Goal: Navigation & Orientation: Find specific page/section

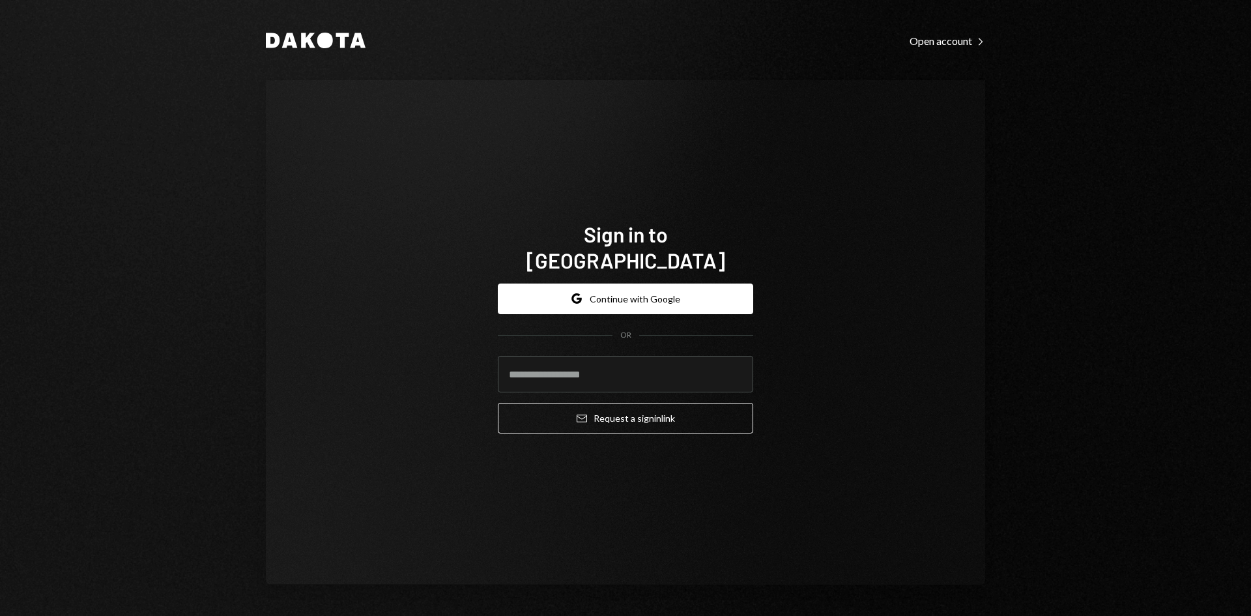
type input "**********"
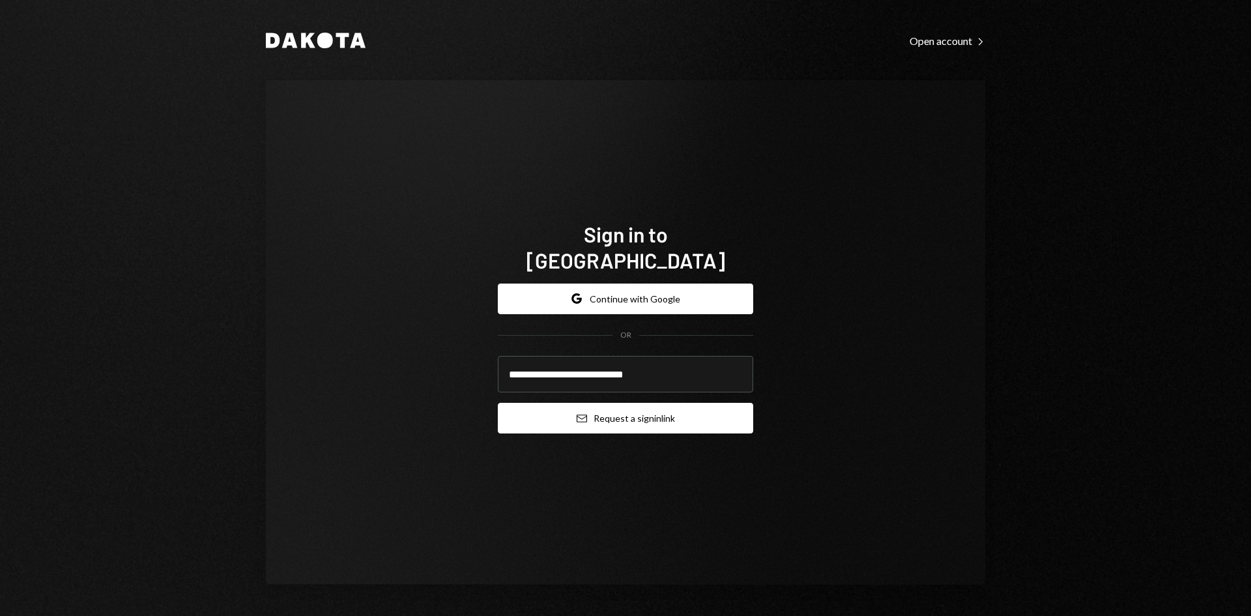
click at [627, 408] on button "Email Request a sign in link" at bounding box center [625, 418] width 255 height 31
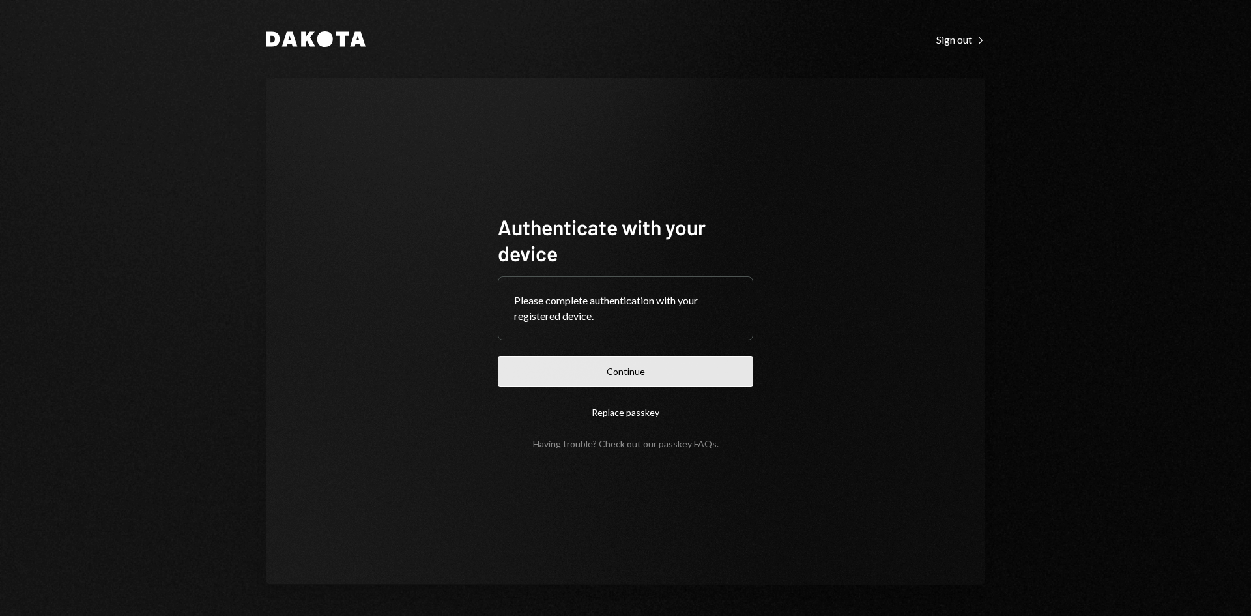
click at [663, 373] on button "Continue" at bounding box center [625, 371] width 255 height 31
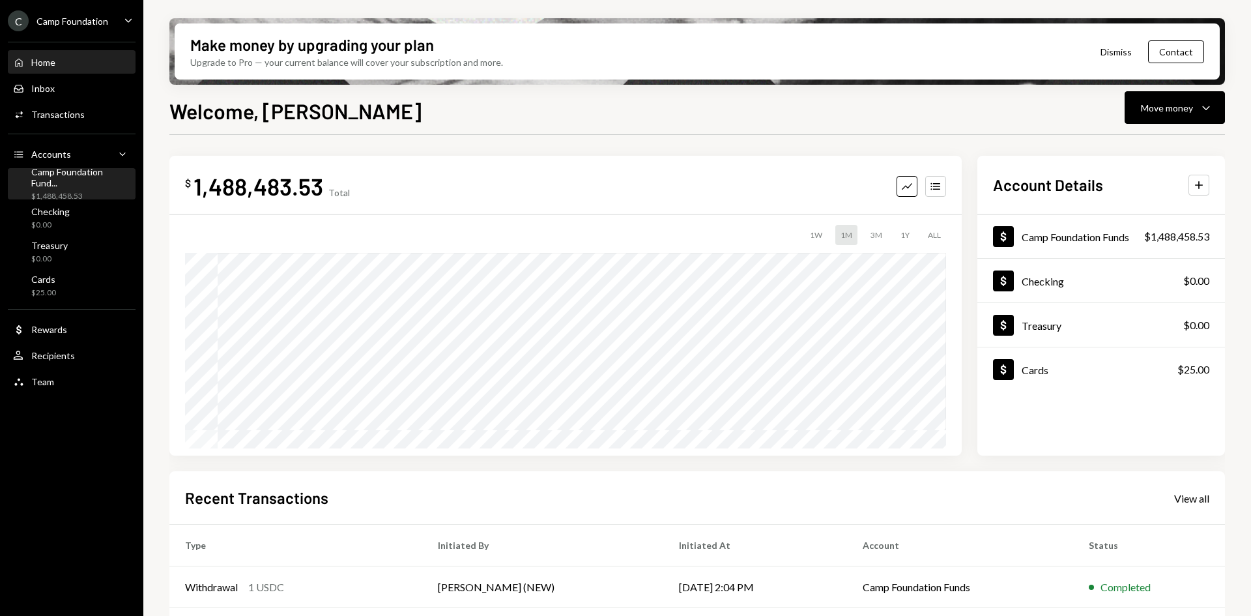
click at [96, 191] on div "$1,488,458.53" at bounding box center [80, 196] width 99 height 11
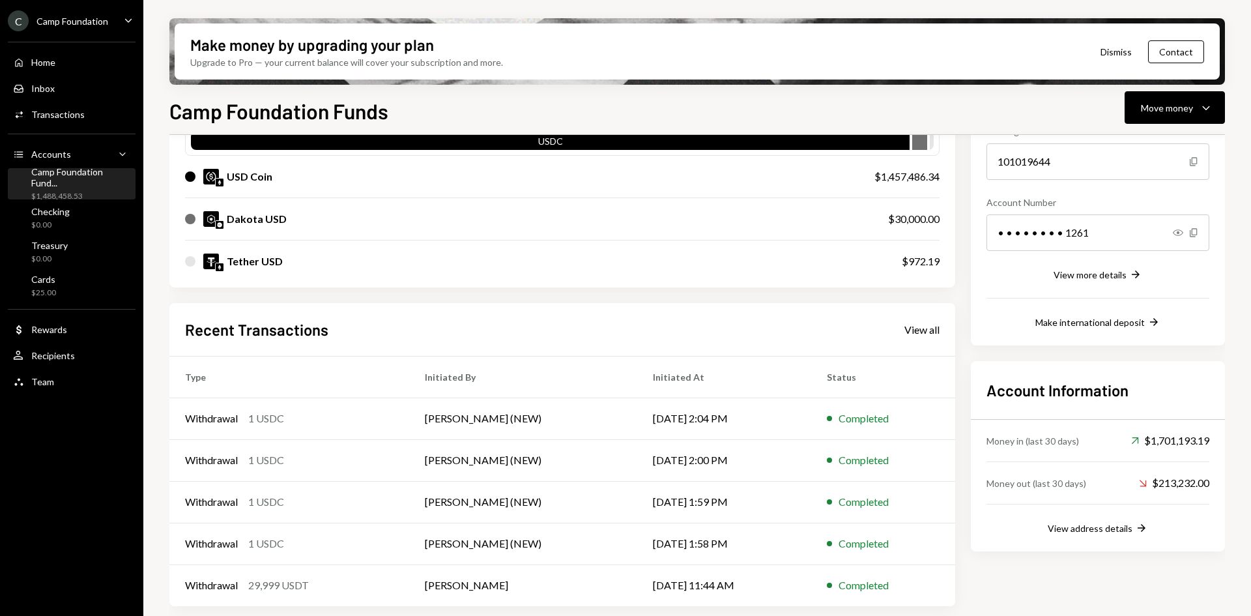
scroll to position [147, 0]
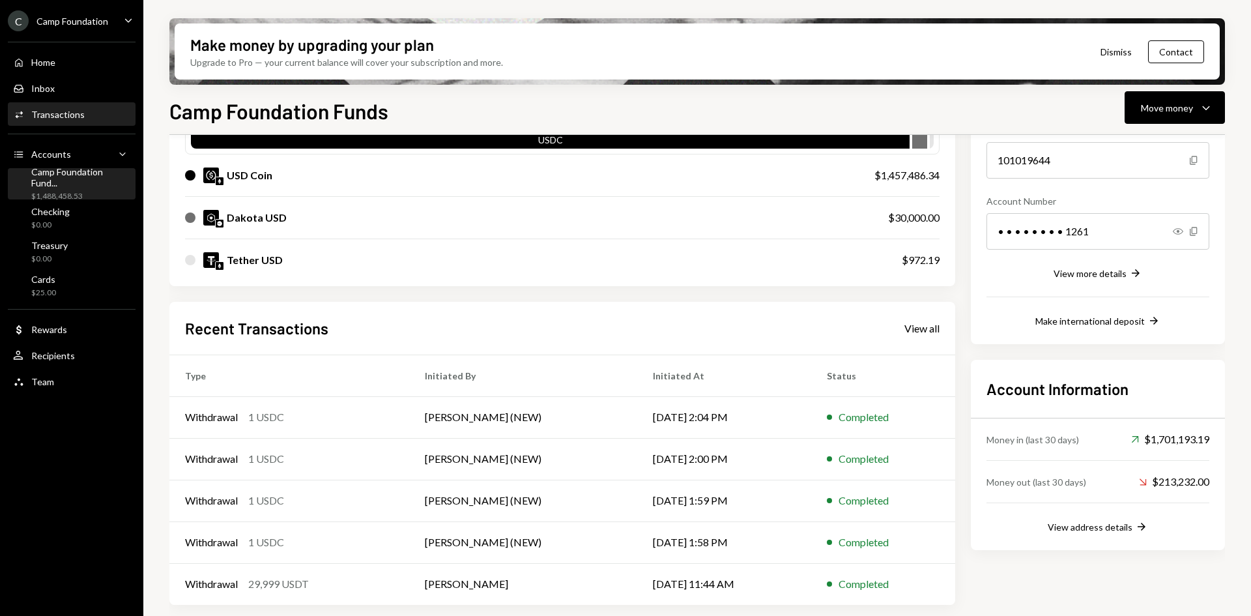
click at [79, 110] on div "Transactions" at bounding box center [57, 114] width 53 height 11
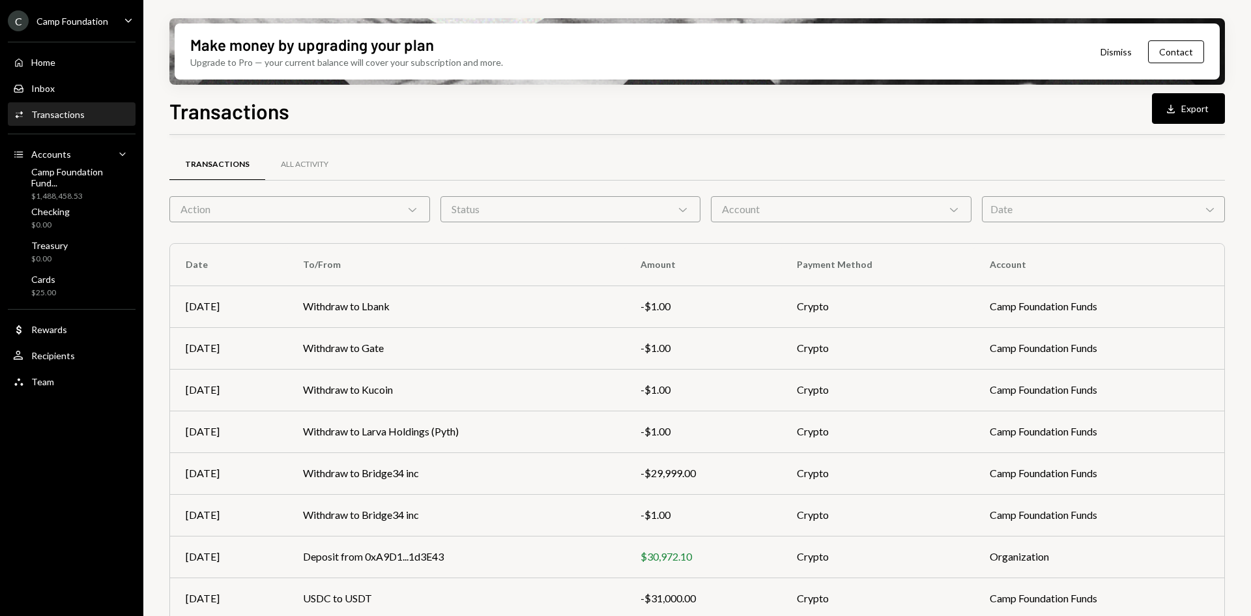
scroll to position [126, 0]
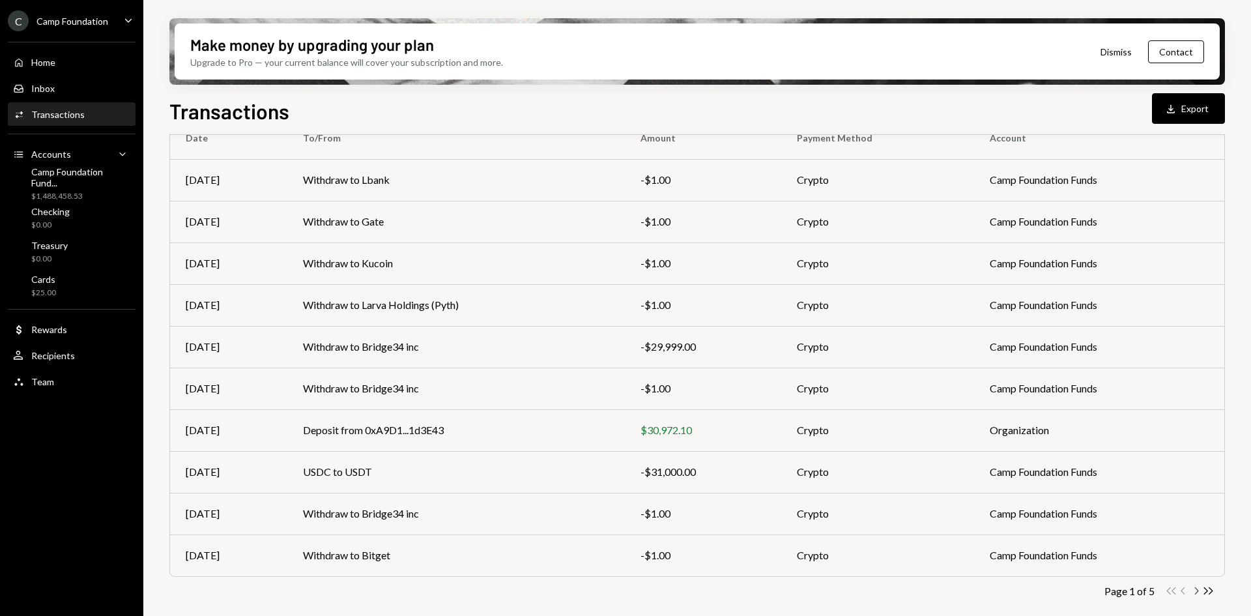
click at [1196, 593] on icon "Chevron Right" at bounding box center [1195, 590] width 12 height 12
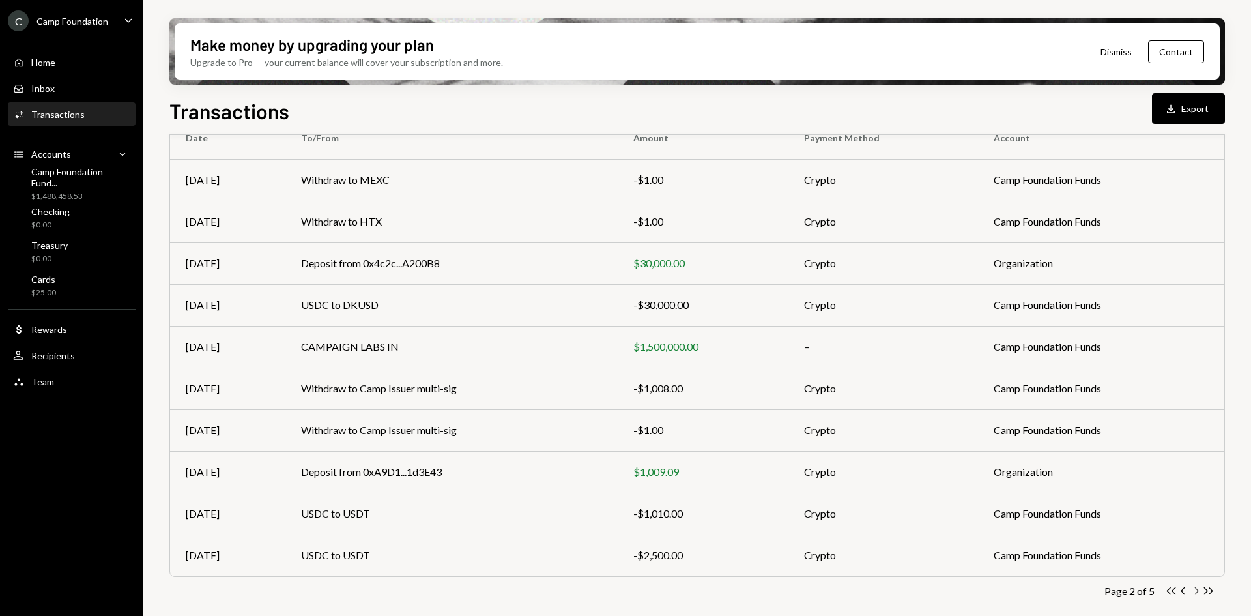
click at [1195, 590] on icon "Chevron Right" at bounding box center [1195, 590] width 12 height 12
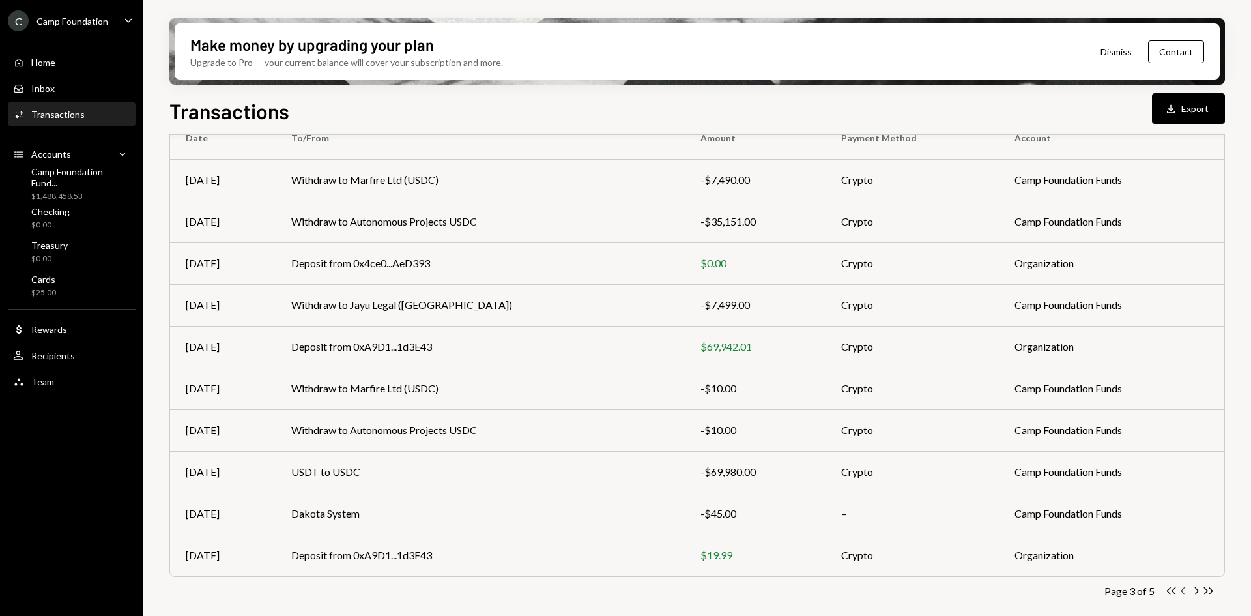
click at [1184, 591] on icon "Chevron Left" at bounding box center [1183, 590] width 12 height 12
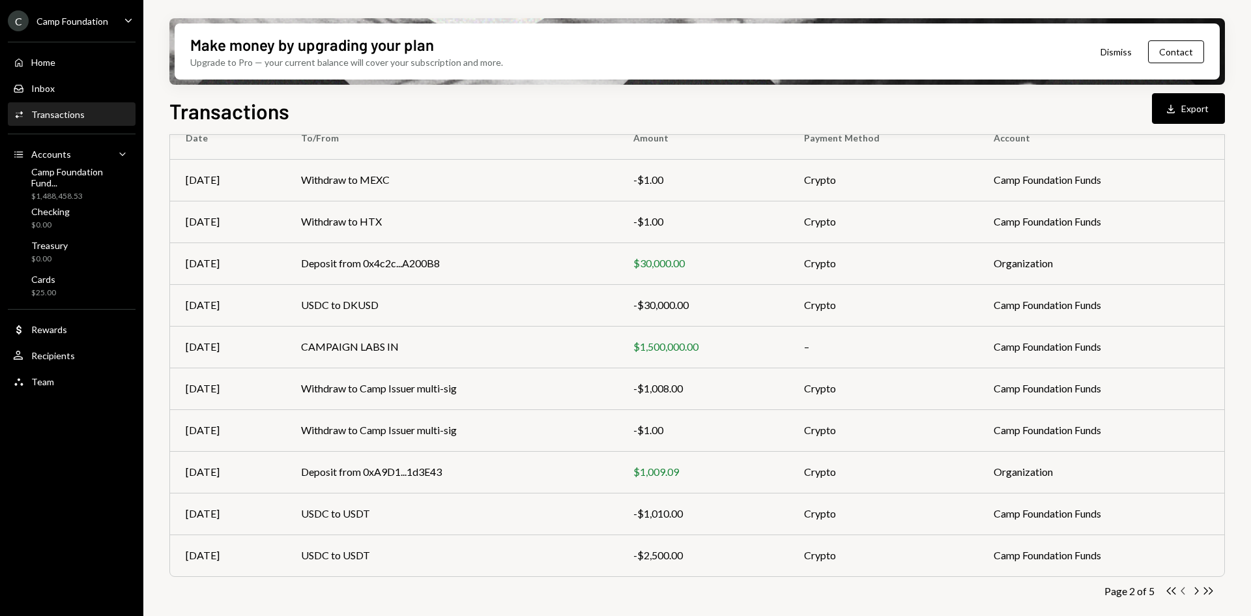
click at [1184, 590] on icon "Chevron Left" at bounding box center [1183, 590] width 12 height 12
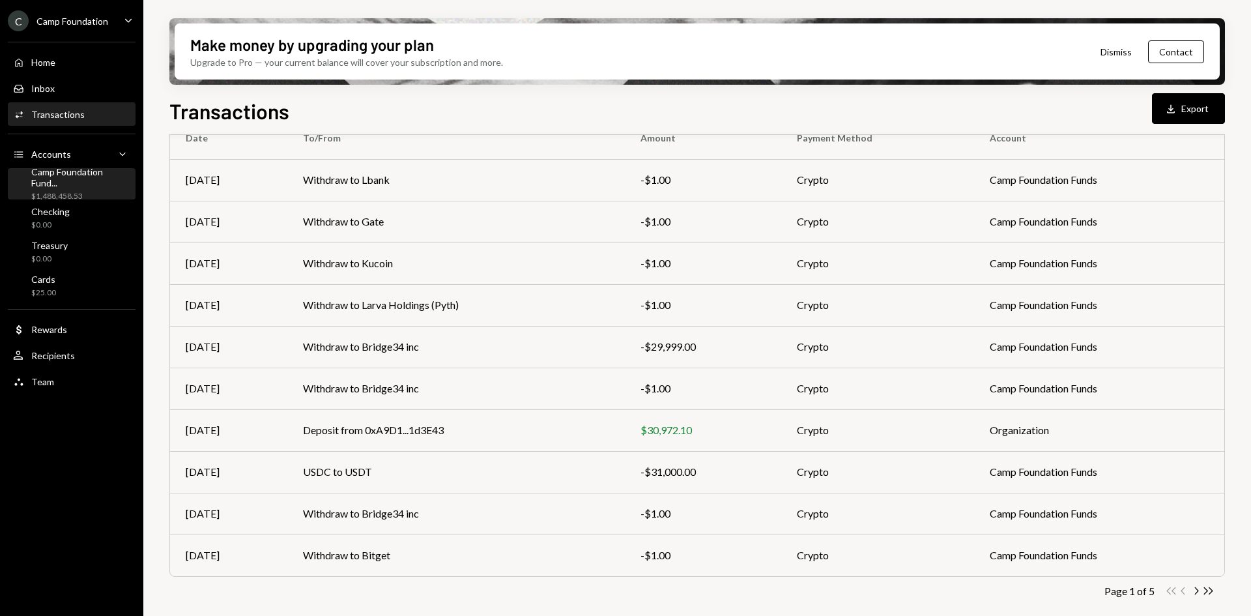
click at [92, 191] on div "$1,488,458.53" at bounding box center [80, 196] width 99 height 11
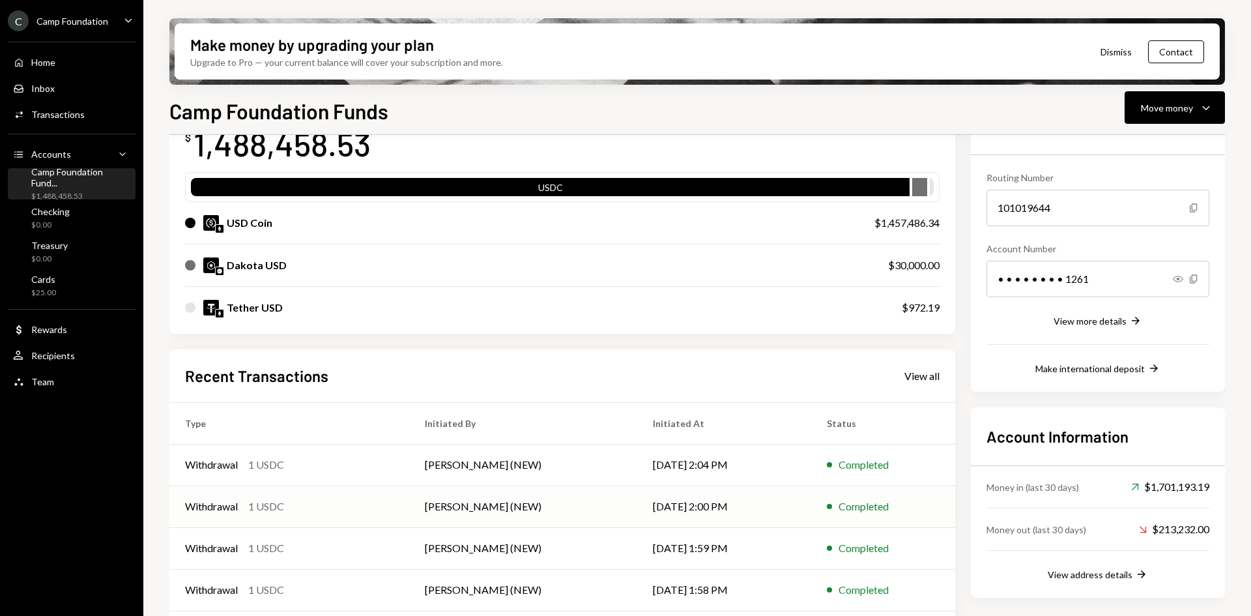
scroll to position [147, 0]
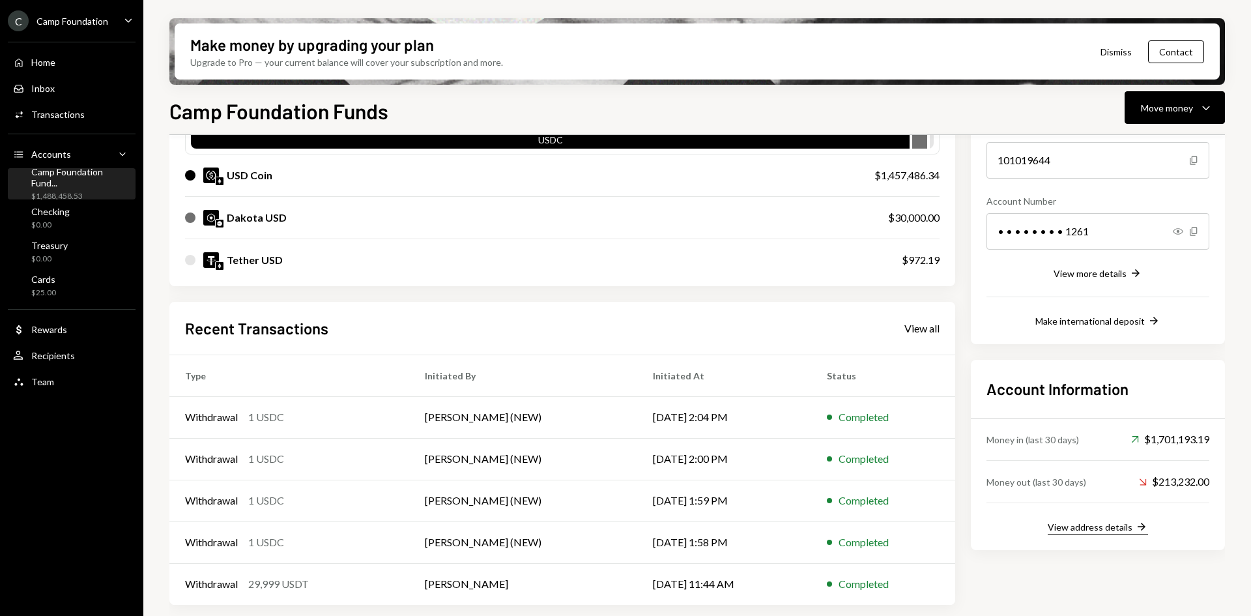
click at [1129, 530] on div "View address details" at bounding box center [1089, 526] width 85 height 11
